Goal: Transaction & Acquisition: Obtain resource

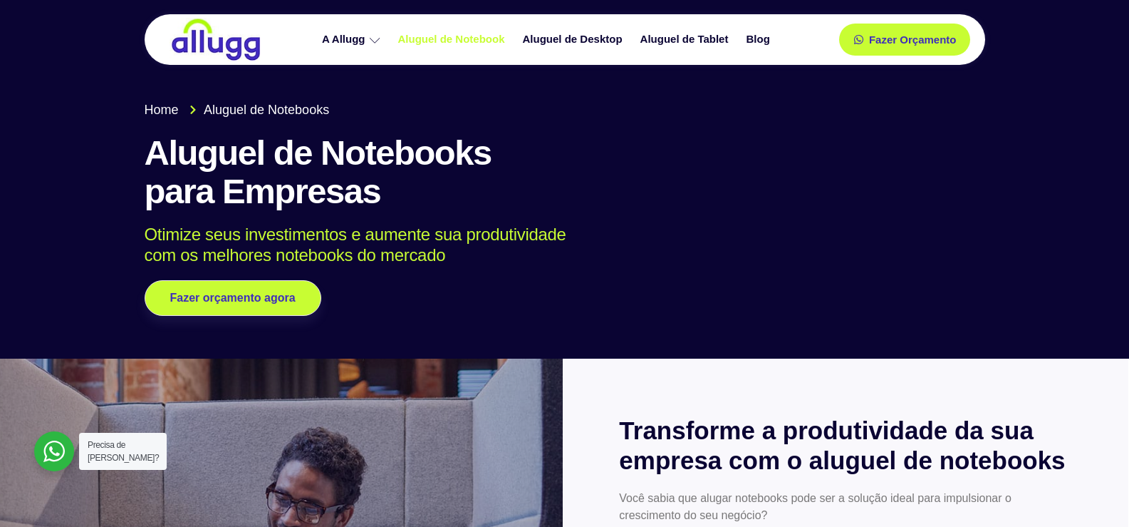
click at [447, 43] on link "Aluguel de Notebook" at bounding box center [453, 39] width 125 height 25
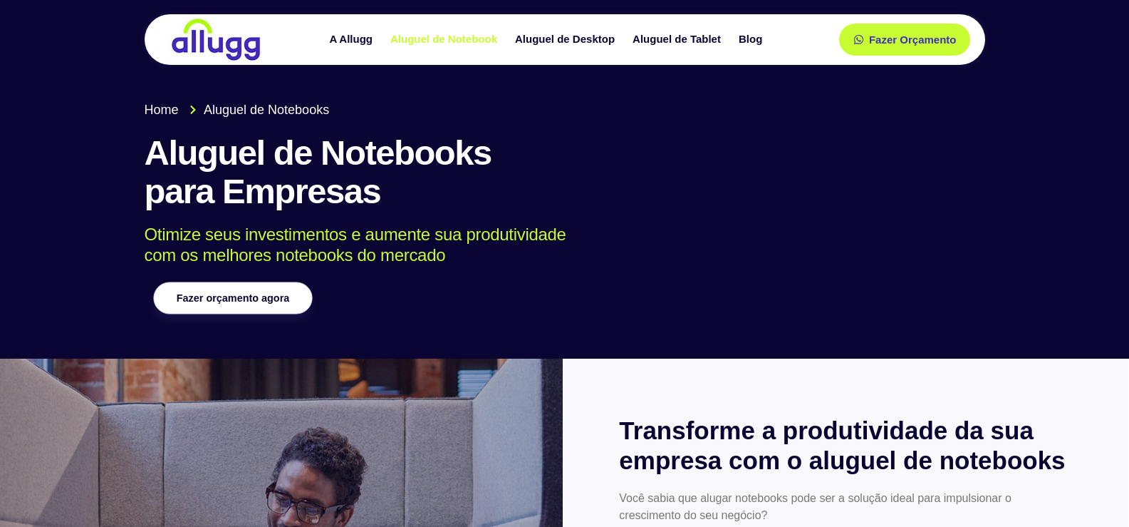
click at [267, 294] on span "Fazer orçamento agora" at bounding box center [232, 298] width 113 height 10
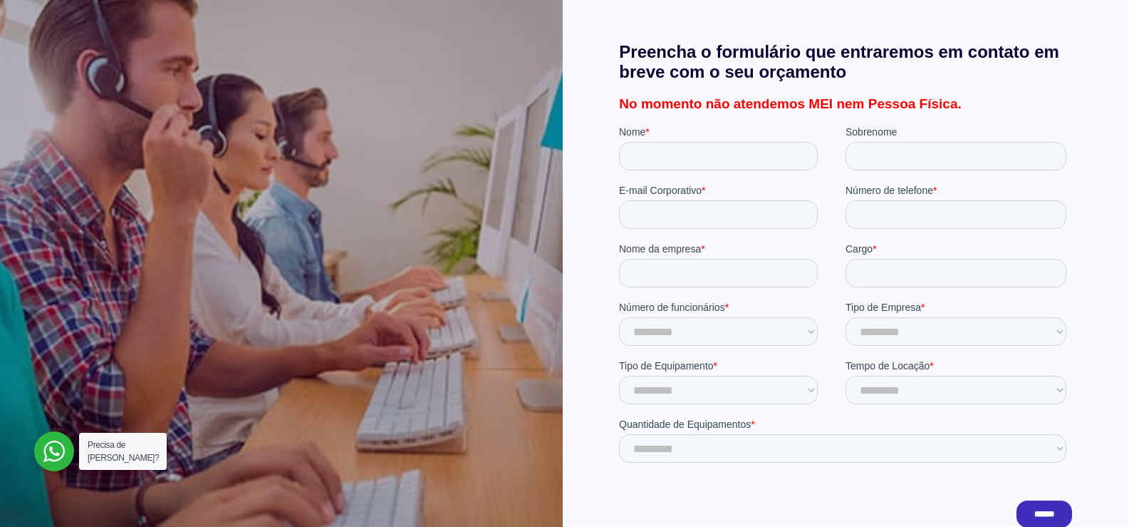
scroll to position [356, 0]
